Goal: Check status

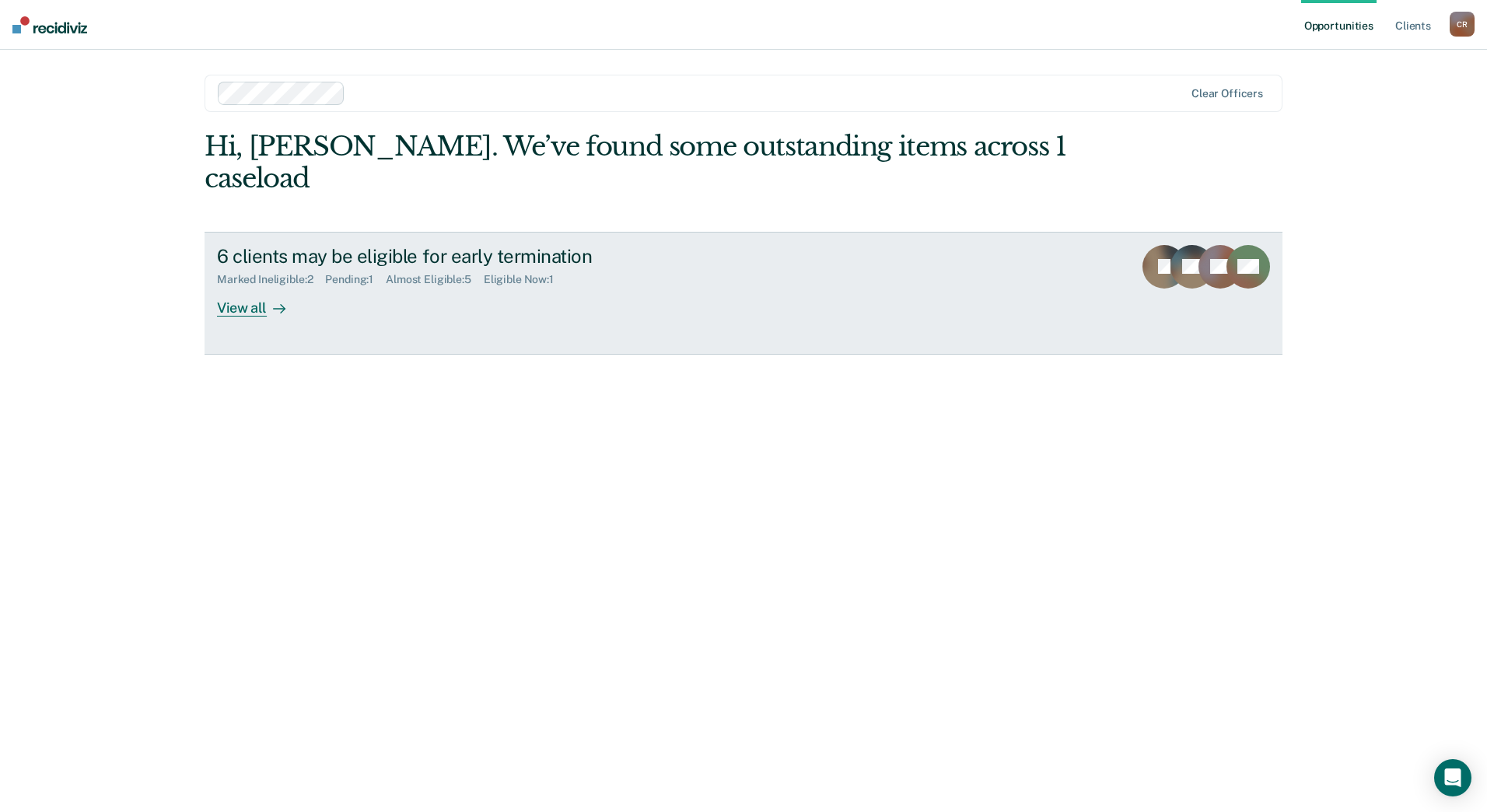
click at [242, 286] on div "View all" at bounding box center [261, 301] width 88 height 31
